Goal: Find specific page/section: Find specific page/section

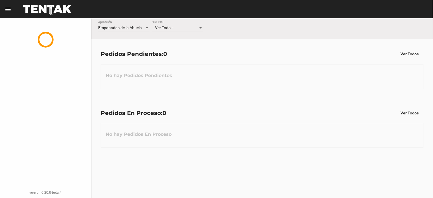
click at [179, 28] on div "-- Ver Todo --" at bounding box center [175, 28] width 46 height 5
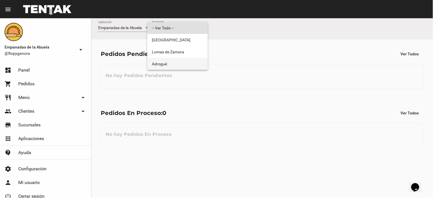
click at [172, 63] on span "Adrogué" at bounding box center [177, 64] width 51 height 12
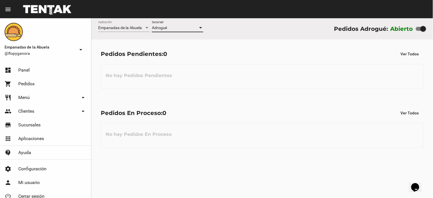
click at [418, 29] on div at bounding box center [421, 29] width 10 height 4
click at [418, 31] on input "checkbox" at bounding box center [418, 31] width 0 height 0
click at [424, 29] on div at bounding box center [421, 29] width 10 height 4
click at [419, 31] on input "checkbox" at bounding box center [418, 31] width 0 height 0
checkbox input "true"
